Goal: Navigation & Orientation: Find specific page/section

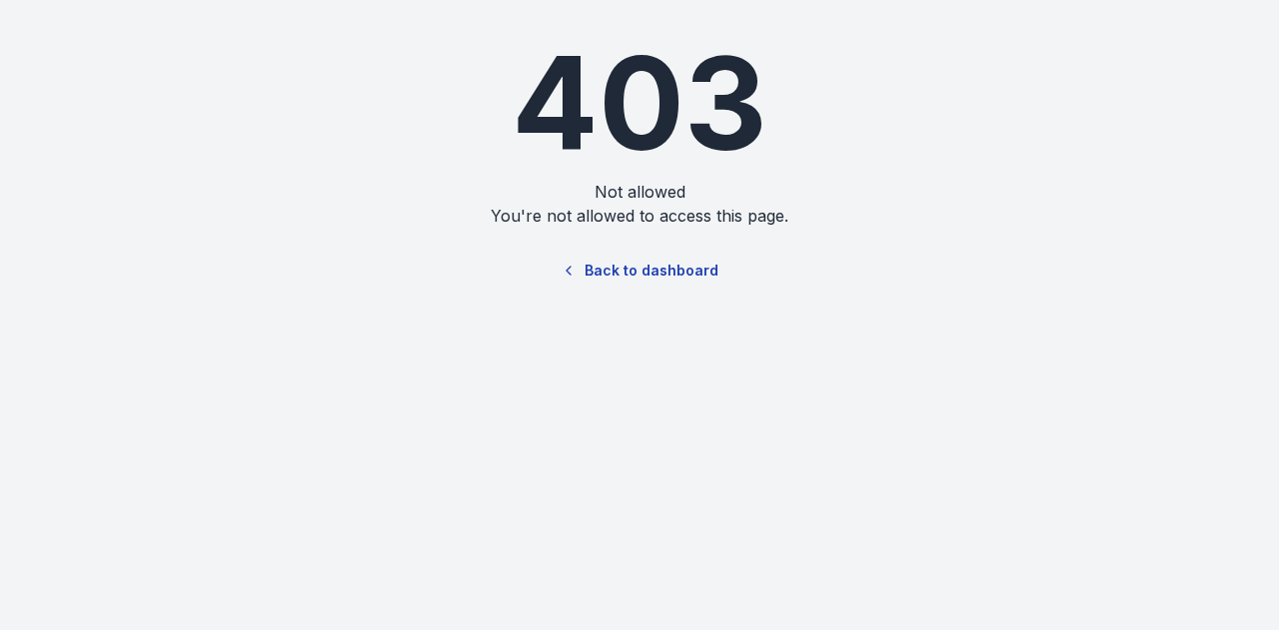
click at [613, 269] on link "Back to dashboard" at bounding box center [639, 271] width 192 height 46
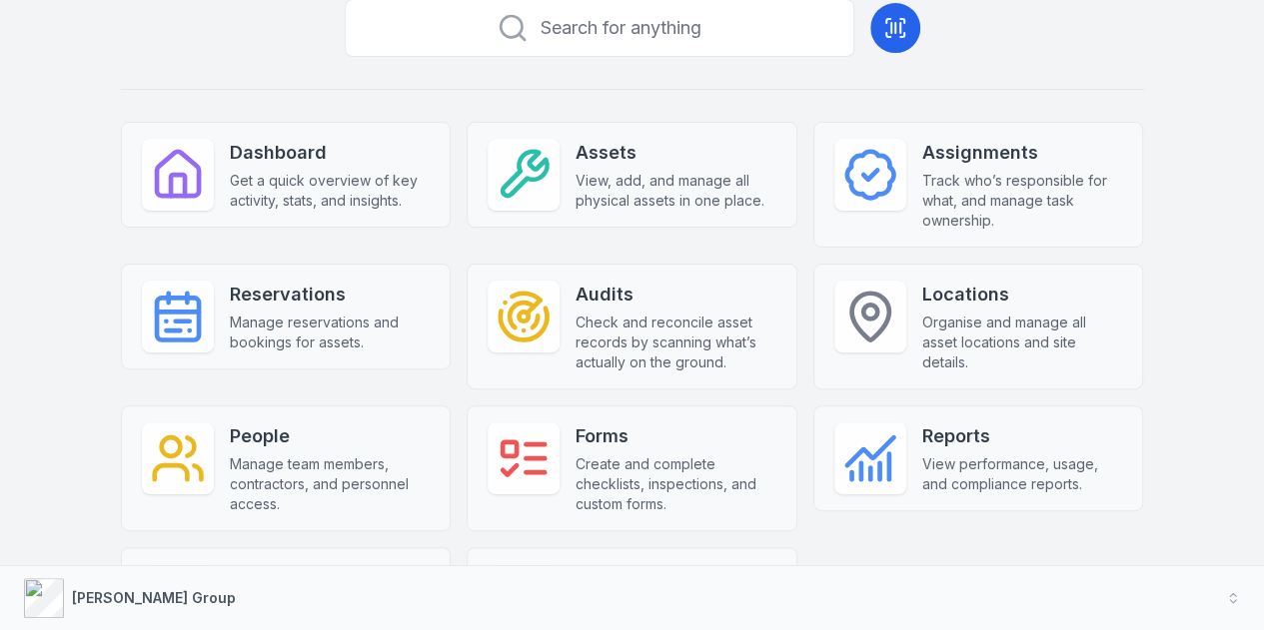
scroll to position [184, 0]
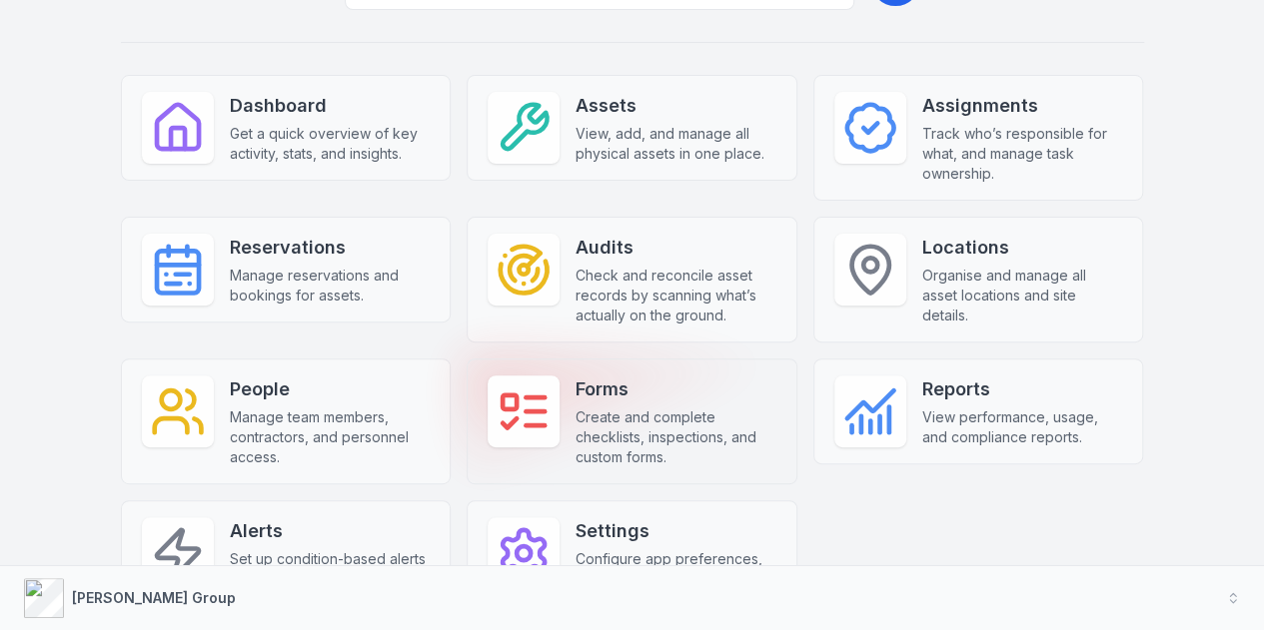
click at [661, 408] on span "Create and complete checklists, inspections, and custom forms." at bounding box center [675, 438] width 201 height 60
